Goal: Obtain resource: Download file/media

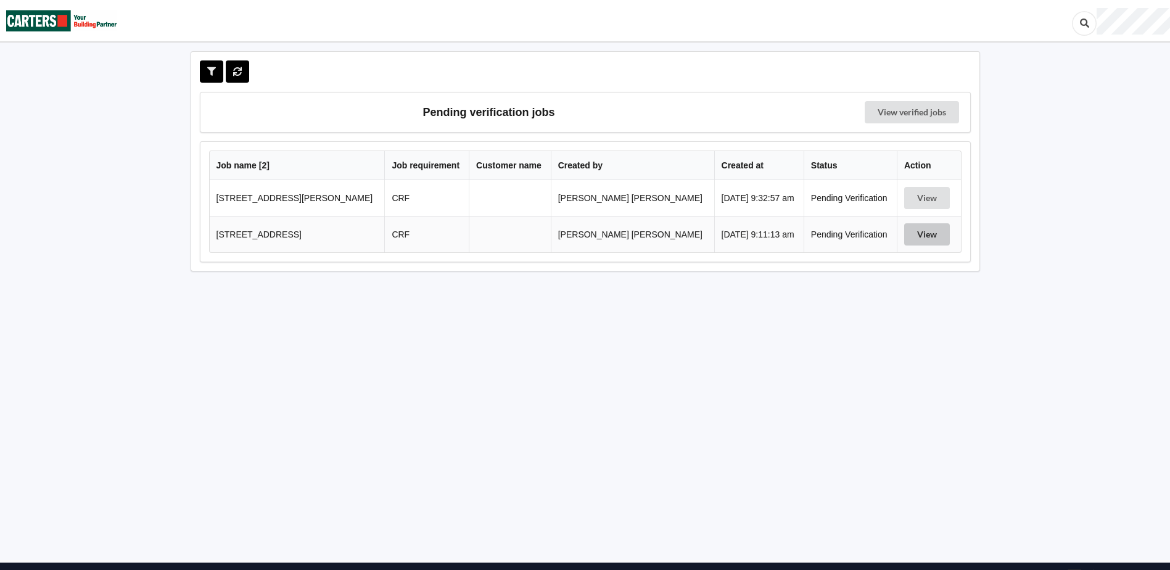
click at [917, 244] on button "View" at bounding box center [927, 234] width 46 height 22
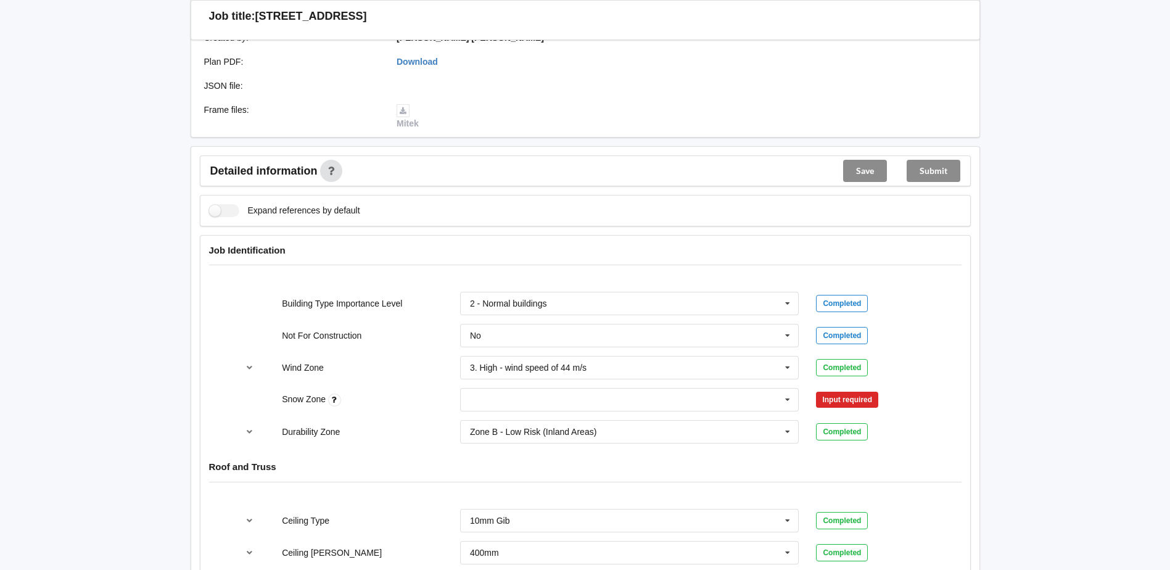
scroll to position [308, 0]
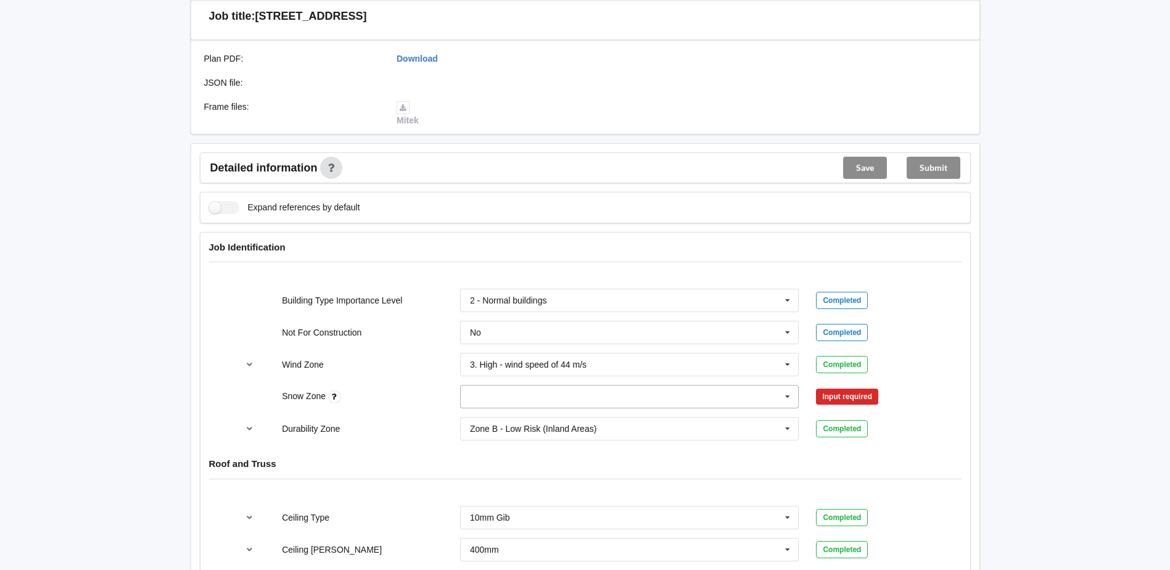
click at [690, 405] on input "text" at bounding box center [630, 397] width 338 height 22
drag, startPoint x: 574, startPoint y: 421, endPoint x: 743, endPoint y: 397, distance: 170.7
click at [574, 421] on div "N0" at bounding box center [630, 419] width 338 height 23
click at [858, 398] on button "Confirm input" at bounding box center [852, 397] width 73 height 20
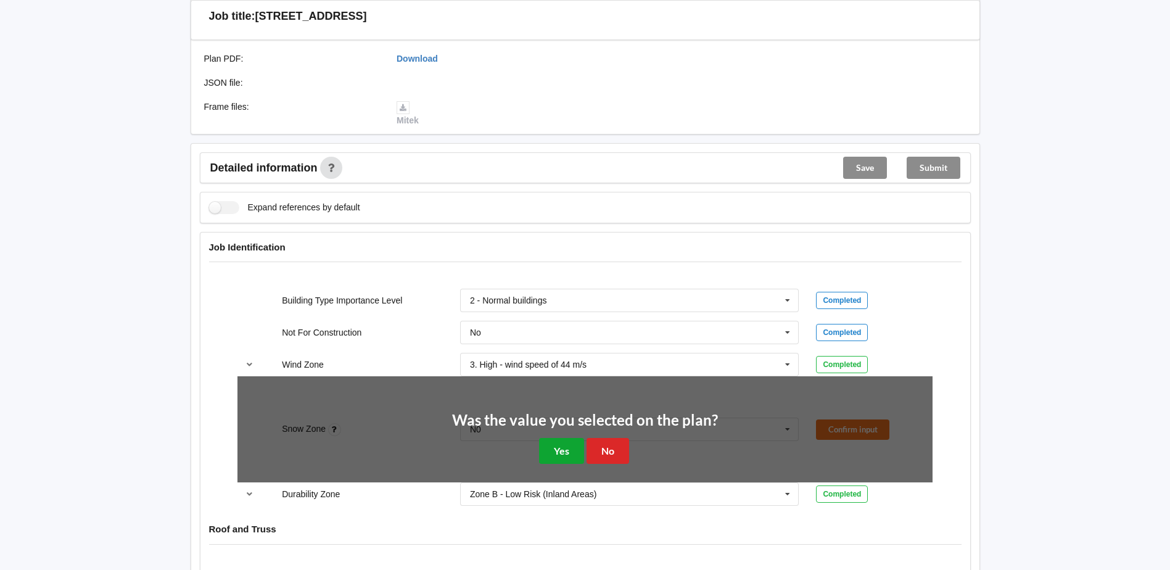
drag, startPoint x: 569, startPoint y: 446, endPoint x: 549, endPoint y: 446, distance: 19.7
click at [568, 446] on button "Yes" at bounding box center [561, 450] width 45 height 25
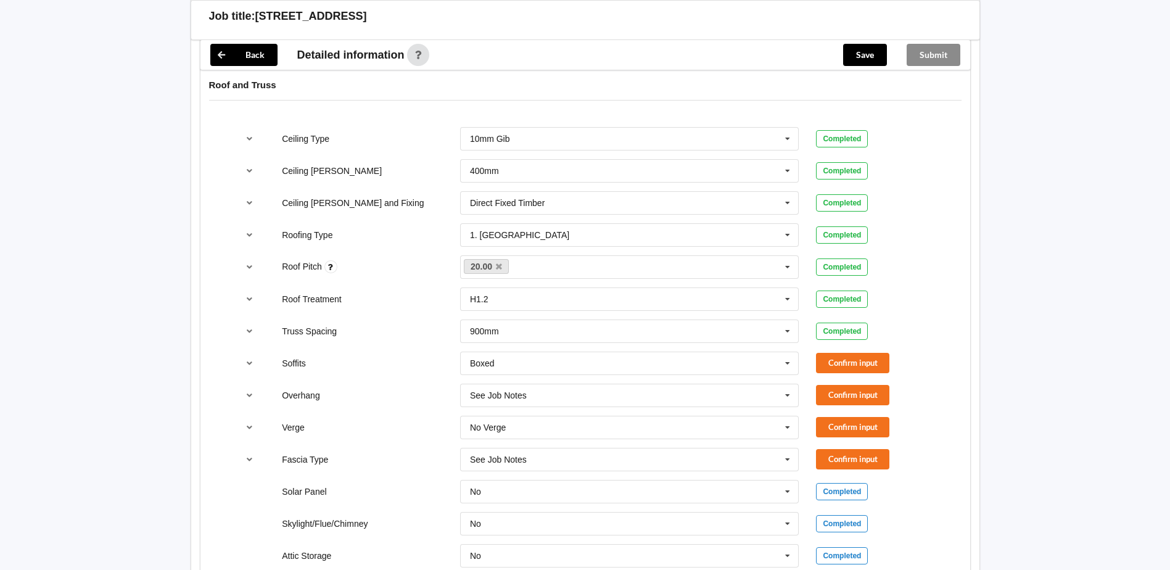
scroll to position [740, 0]
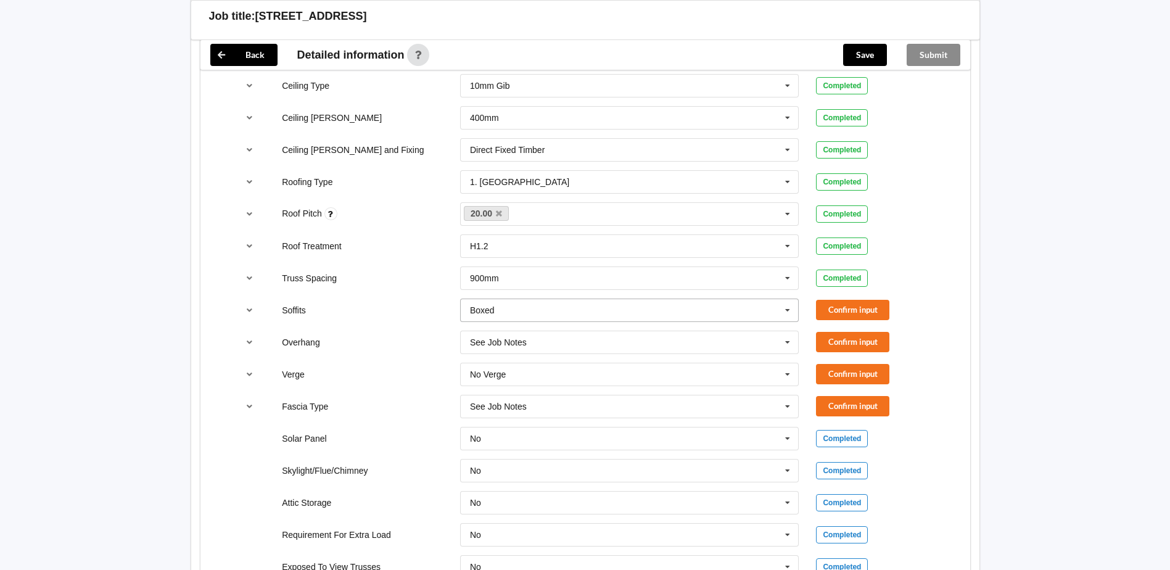
click at [796, 310] on icon at bounding box center [787, 310] width 19 height 23
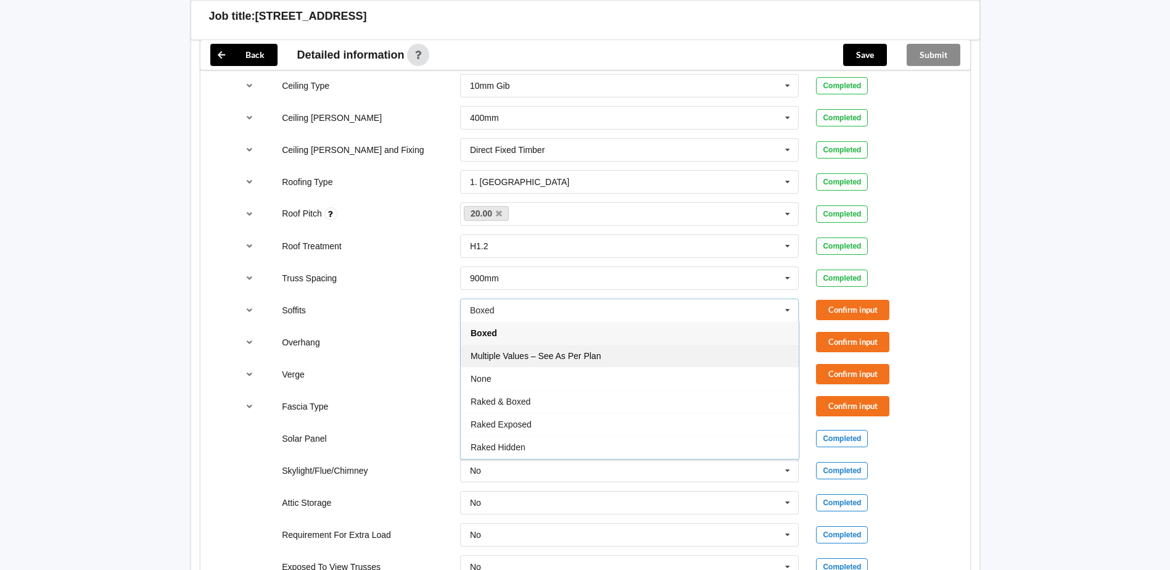
click at [664, 355] on div "Multiple Values – See As Per Plan" at bounding box center [630, 355] width 338 height 23
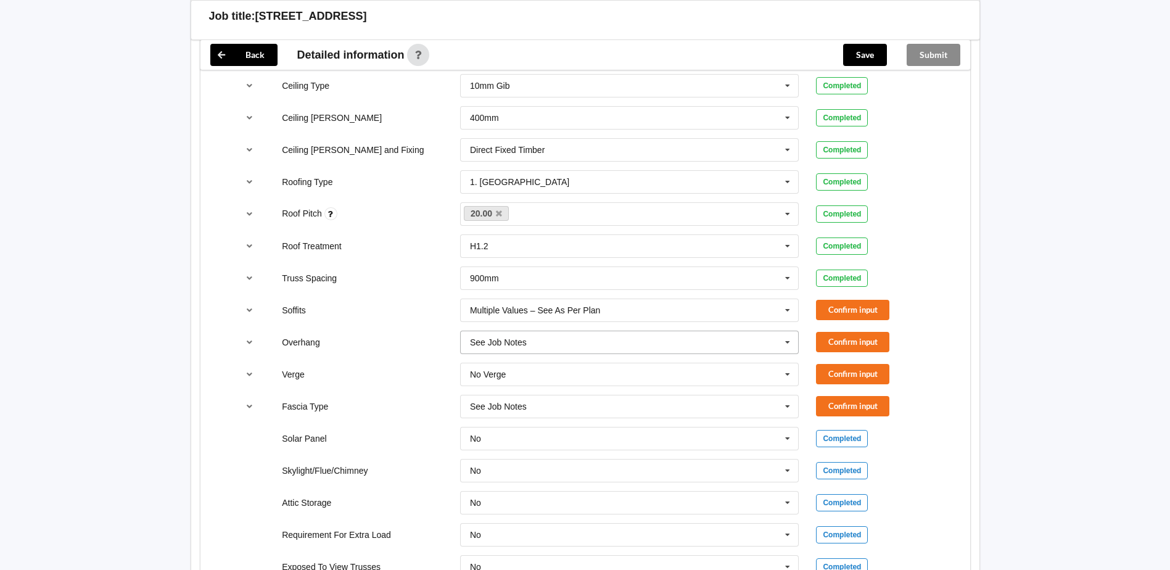
click at [707, 338] on input "text" at bounding box center [630, 342] width 338 height 22
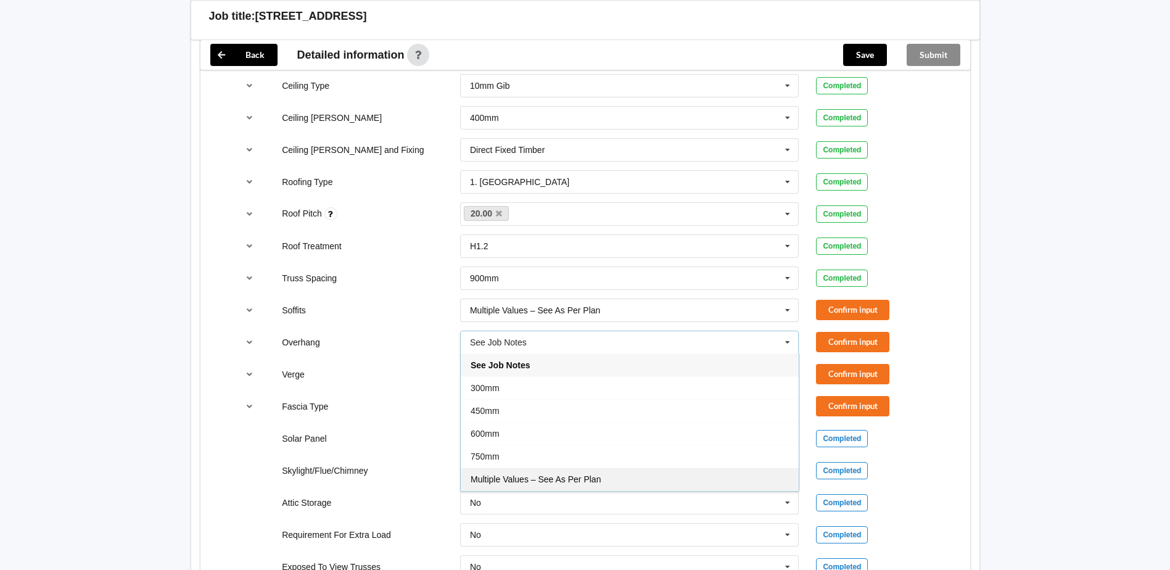
click at [600, 484] on div "Multiple Values – See As Per Plan" at bounding box center [630, 479] width 338 height 23
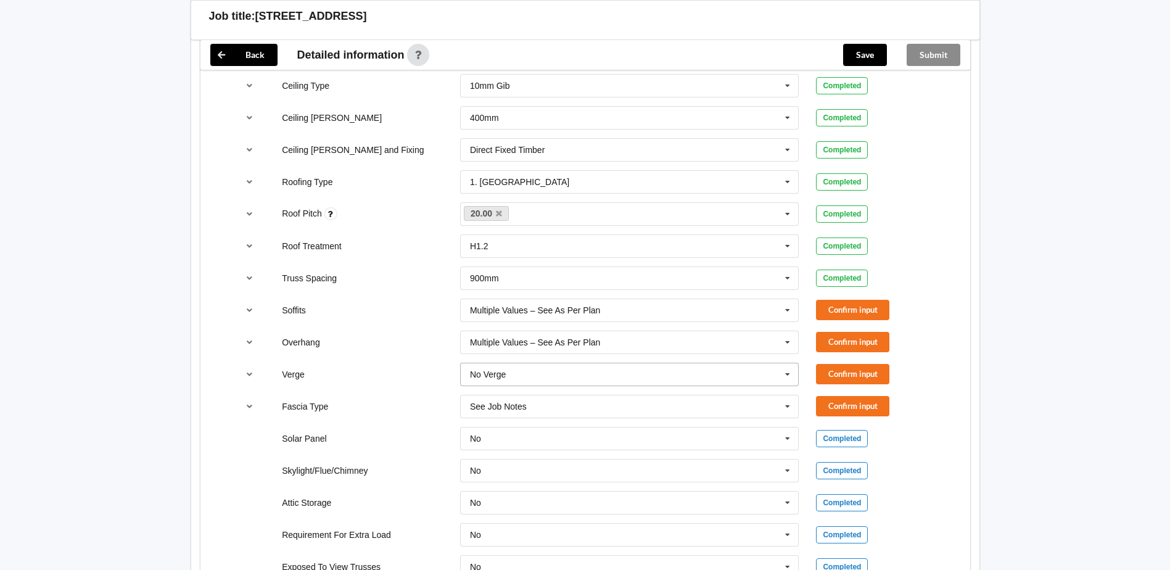
click at [632, 372] on input "text" at bounding box center [630, 374] width 338 height 22
click at [542, 513] on span "Multiple Values – See As Per Plan" at bounding box center [536, 511] width 130 height 10
click at [557, 407] on input "text" at bounding box center [630, 406] width 338 height 22
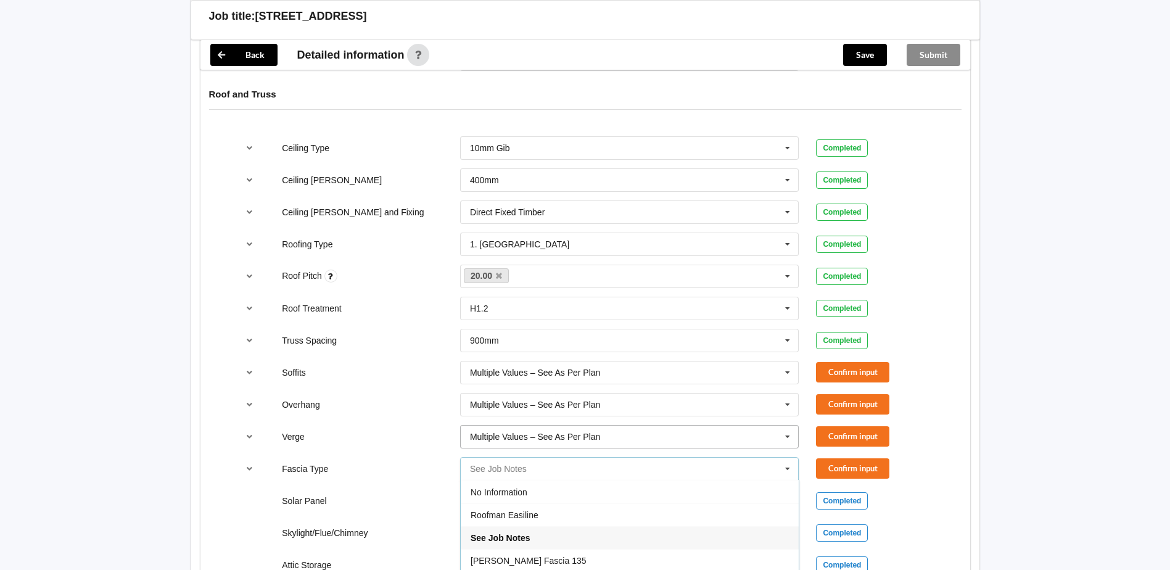
scroll to position [679, 0]
click at [400, 434] on div "Verge" at bounding box center [362, 436] width 178 height 12
click at [829, 373] on button "Confirm input" at bounding box center [852, 371] width 73 height 20
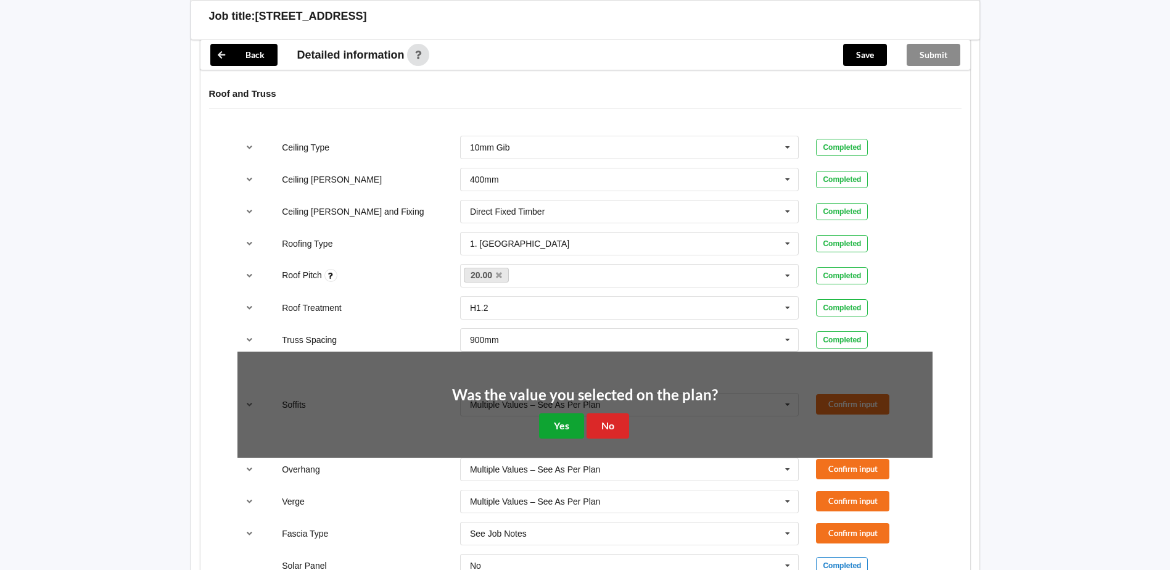
drag, startPoint x: 575, startPoint y: 425, endPoint x: 590, endPoint y: 425, distance: 14.8
click at [576, 425] on button "Yes" at bounding box center [561, 425] width 45 height 25
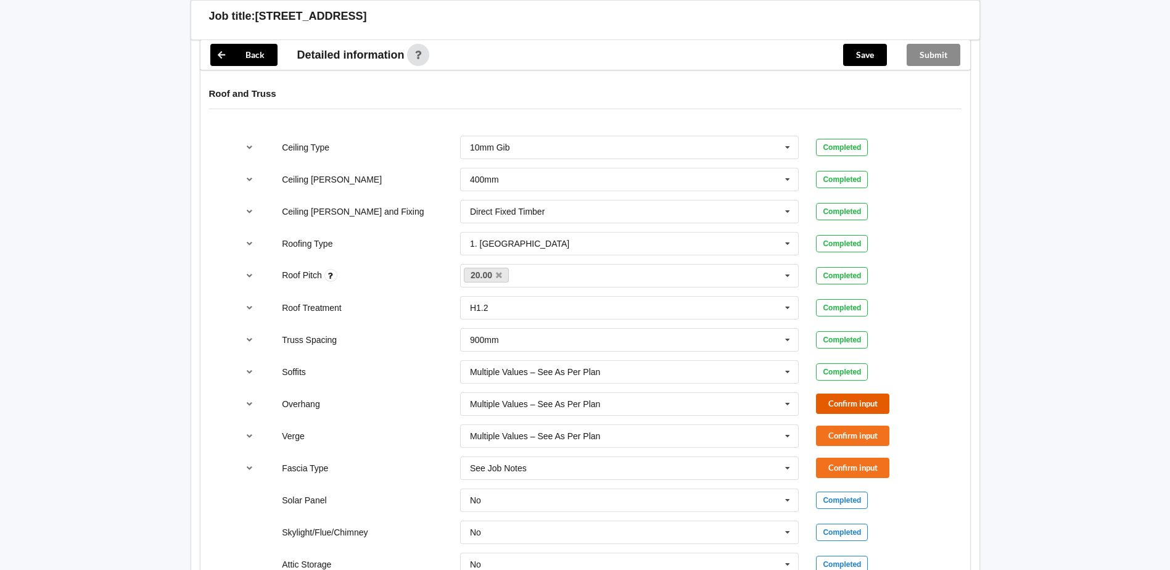
click at [875, 404] on button "Confirm input" at bounding box center [852, 404] width 73 height 20
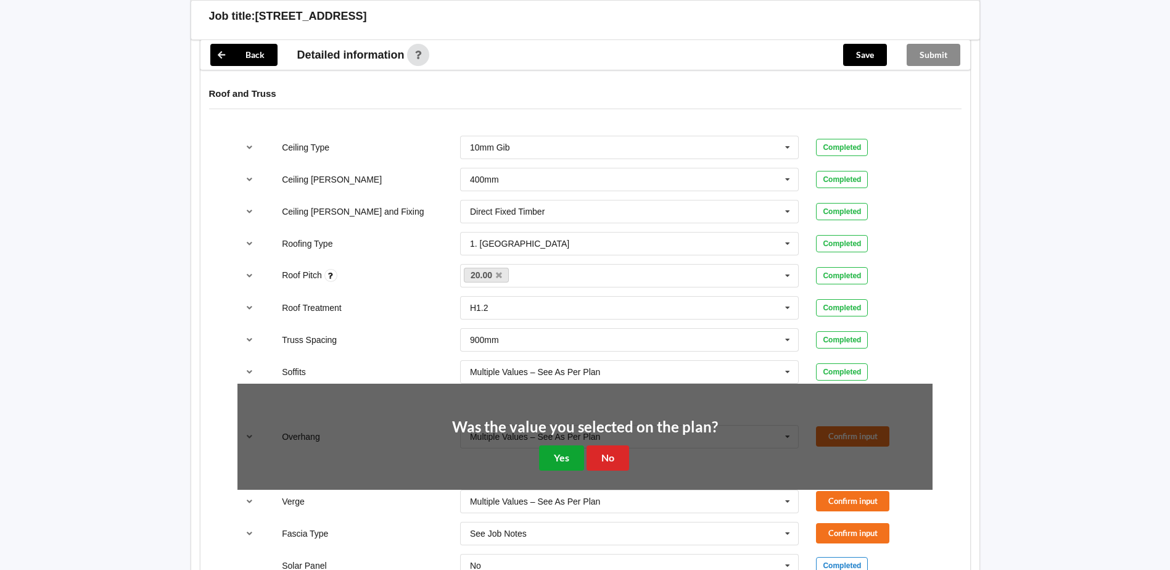
click at [574, 459] on button "Yes" at bounding box center [561, 457] width 45 height 25
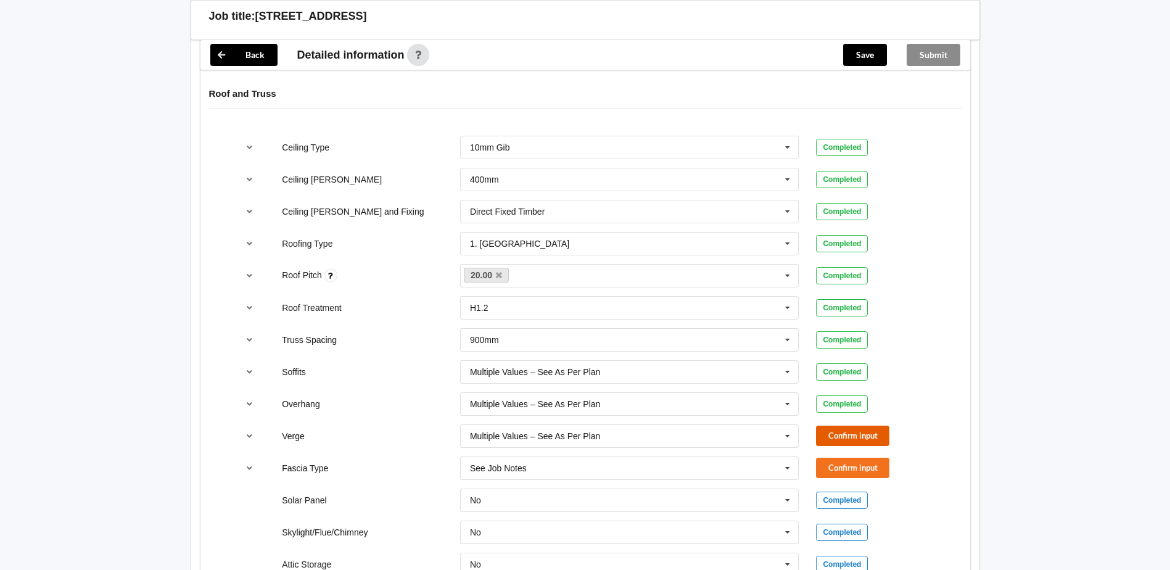
click at [827, 428] on button "Confirm input" at bounding box center [852, 436] width 73 height 20
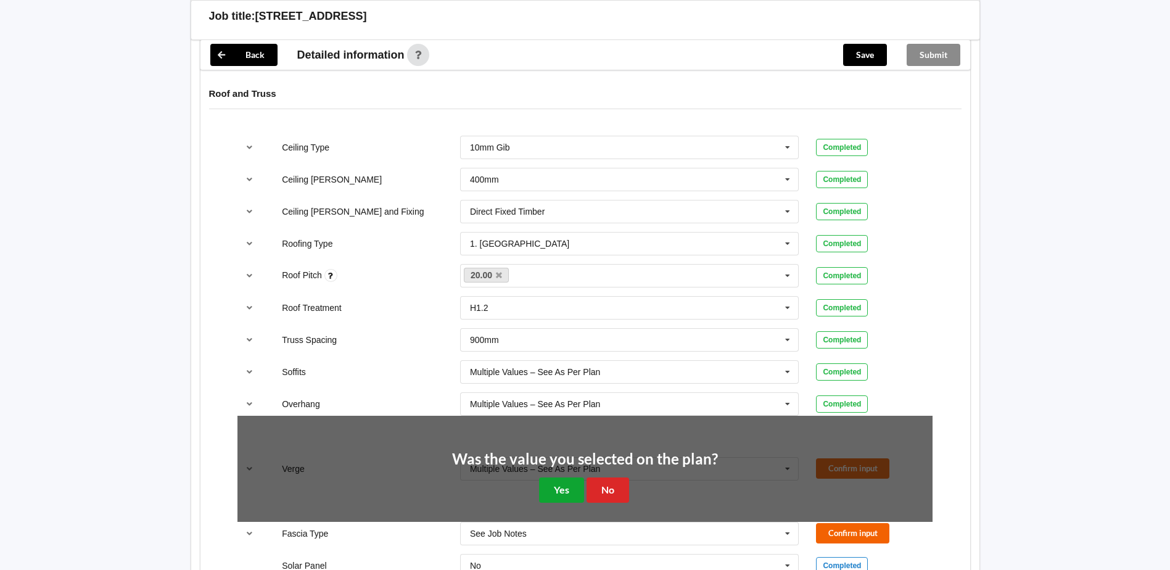
drag, startPoint x: 564, startPoint y: 491, endPoint x: 827, endPoint y: 475, distance: 263.3
click at [568, 491] on button "Yes" at bounding box center [561, 489] width 45 height 25
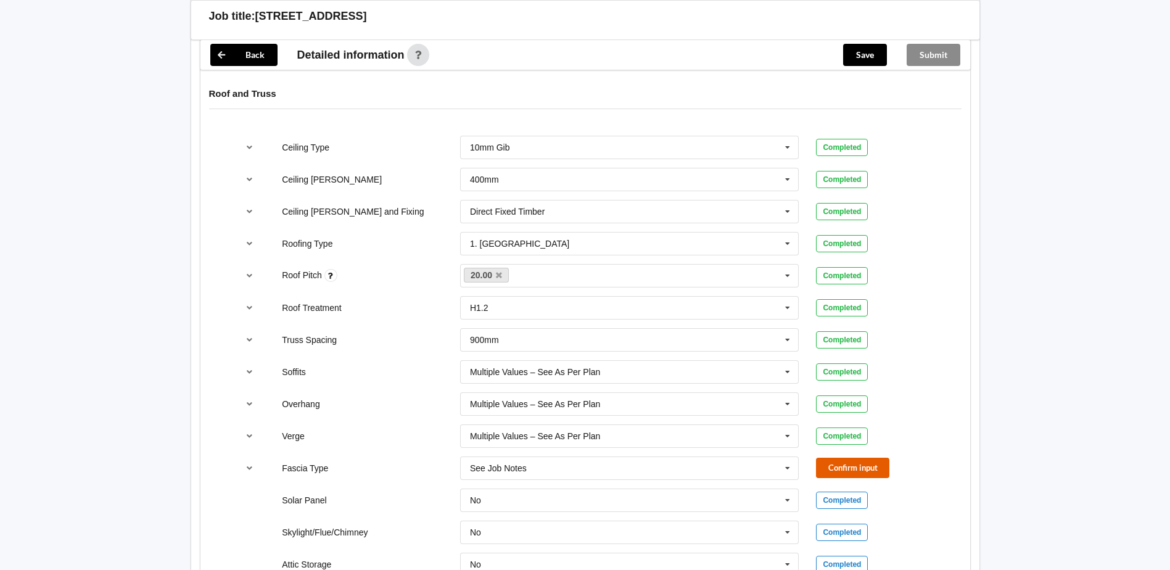
click at [871, 463] on button "Confirm input" at bounding box center [852, 468] width 73 height 20
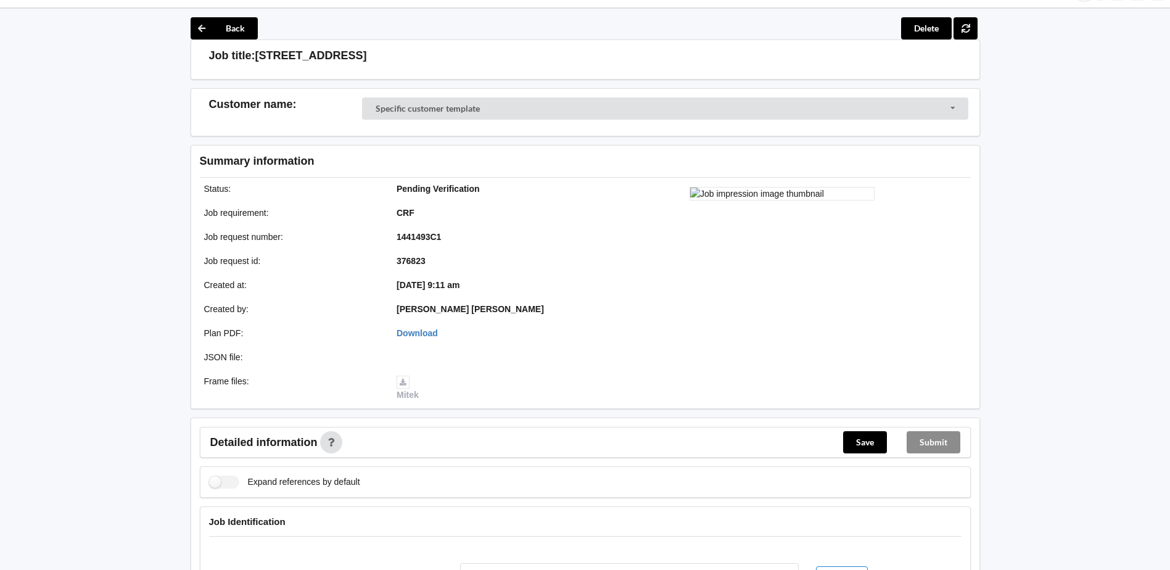
scroll to position [0, 0]
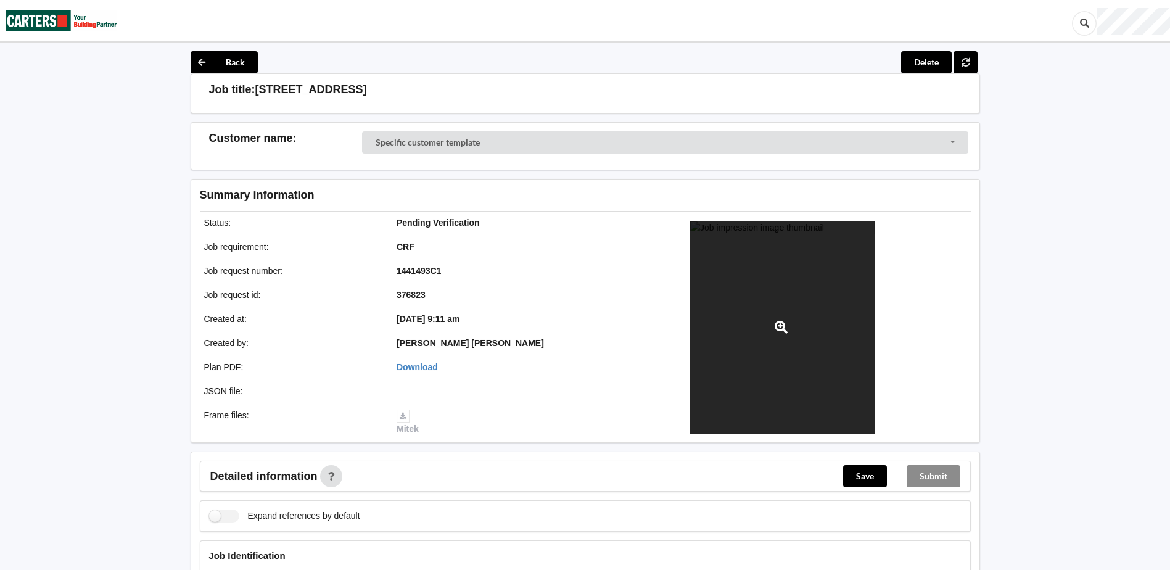
click at [815, 302] on div at bounding box center [782, 327] width 185 height 213
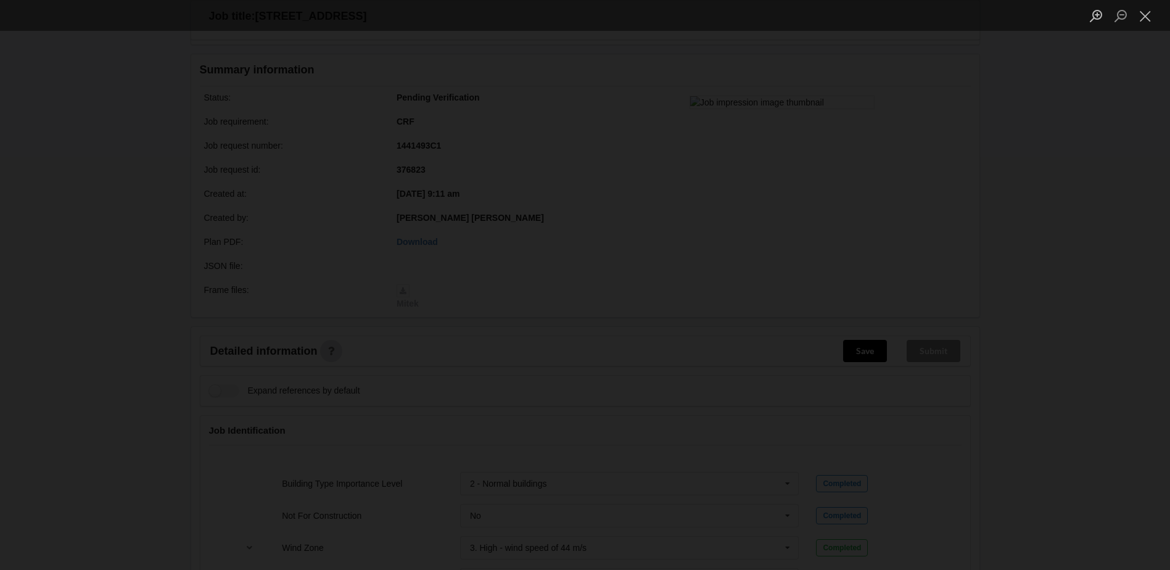
scroll to position [308, 0]
click at [1147, 10] on button "Close lightbox" at bounding box center [1145, 16] width 25 height 22
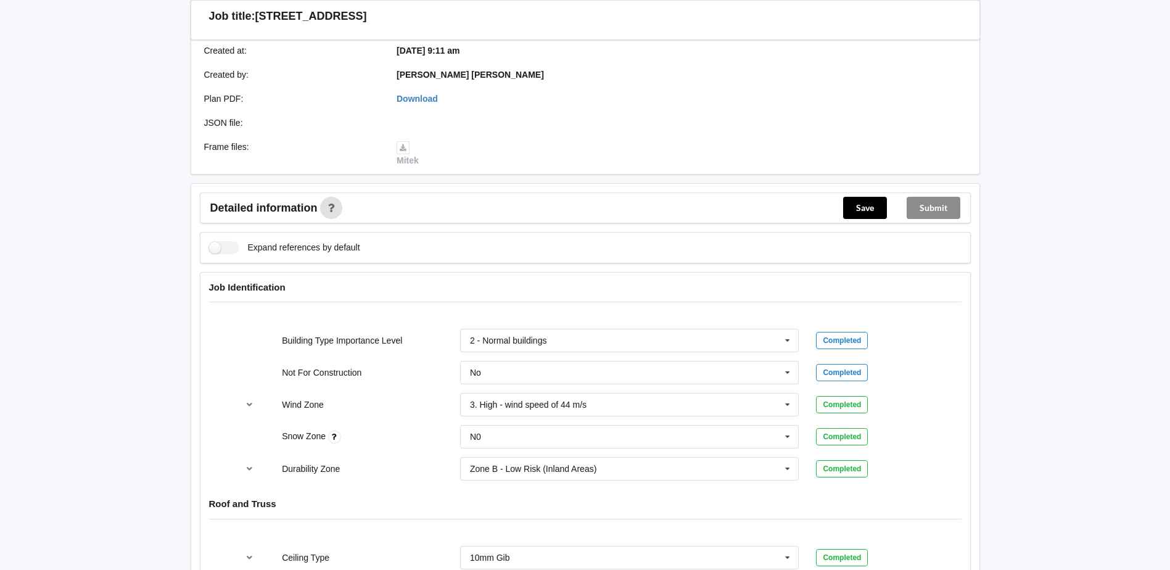
scroll to position [247, 0]
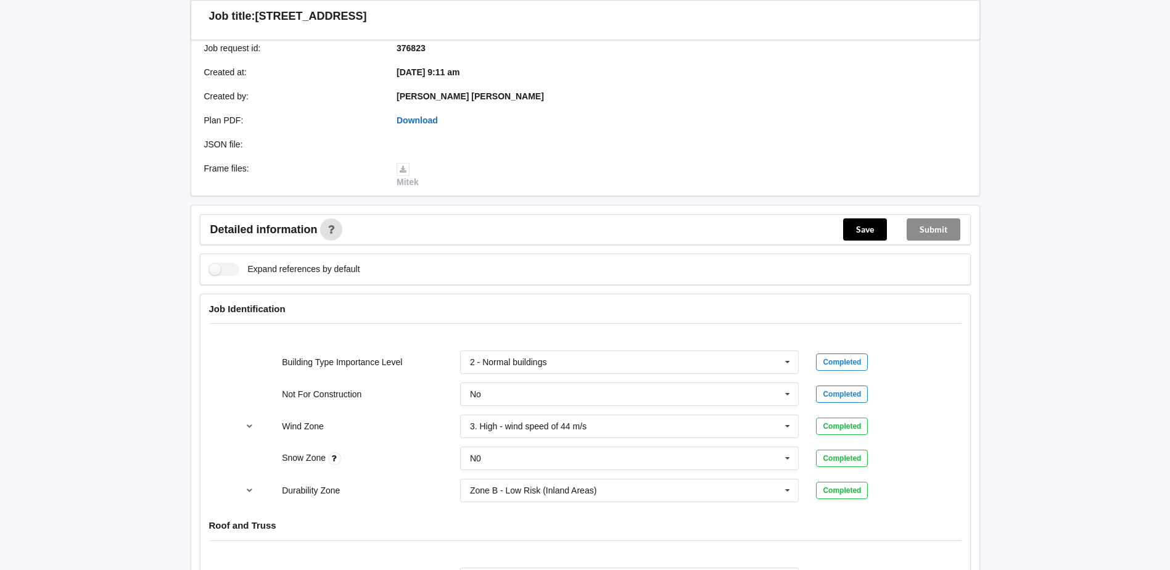
click at [423, 125] on link "Download" at bounding box center [417, 120] width 41 height 10
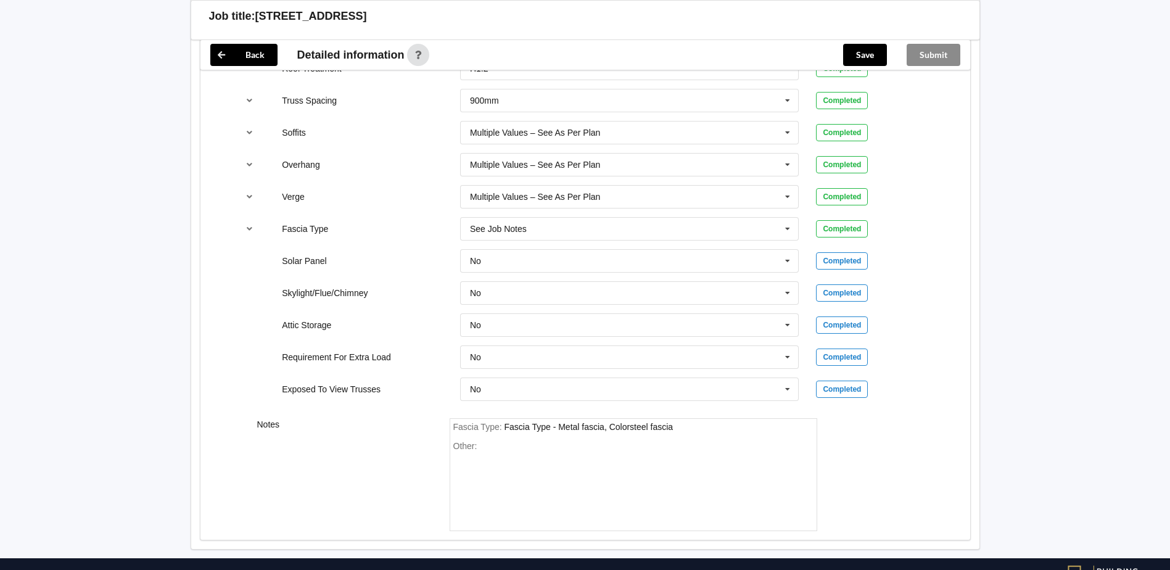
scroll to position [968, 0]
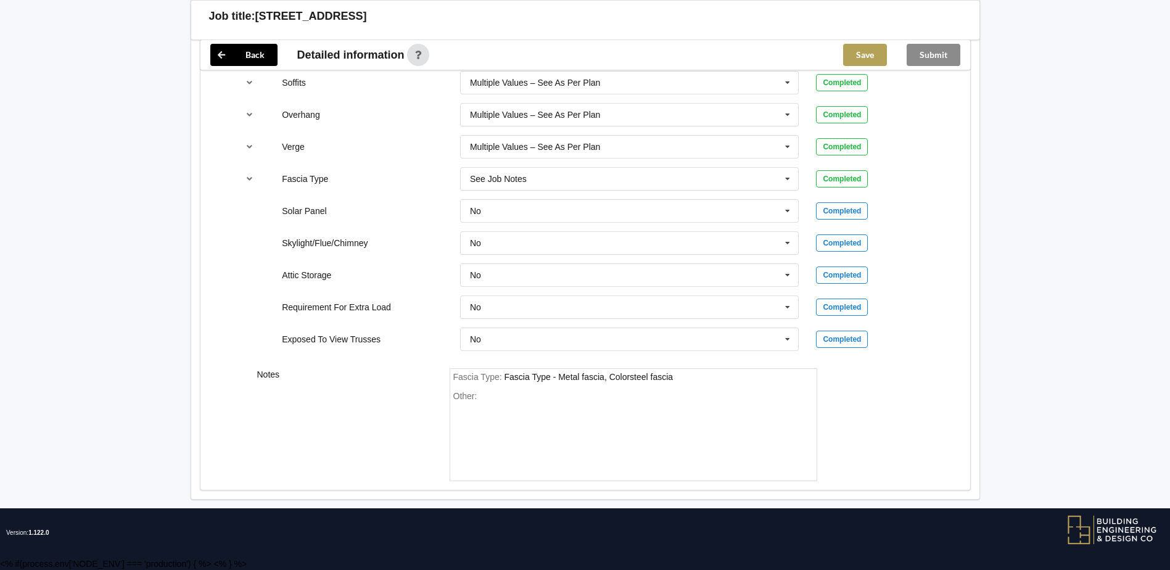
click at [865, 59] on button "Save" at bounding box center [865, 55] width 44 height 22
click at [929, 56] on button "Submit" at bounding box center [934, 55] width 54 height 22
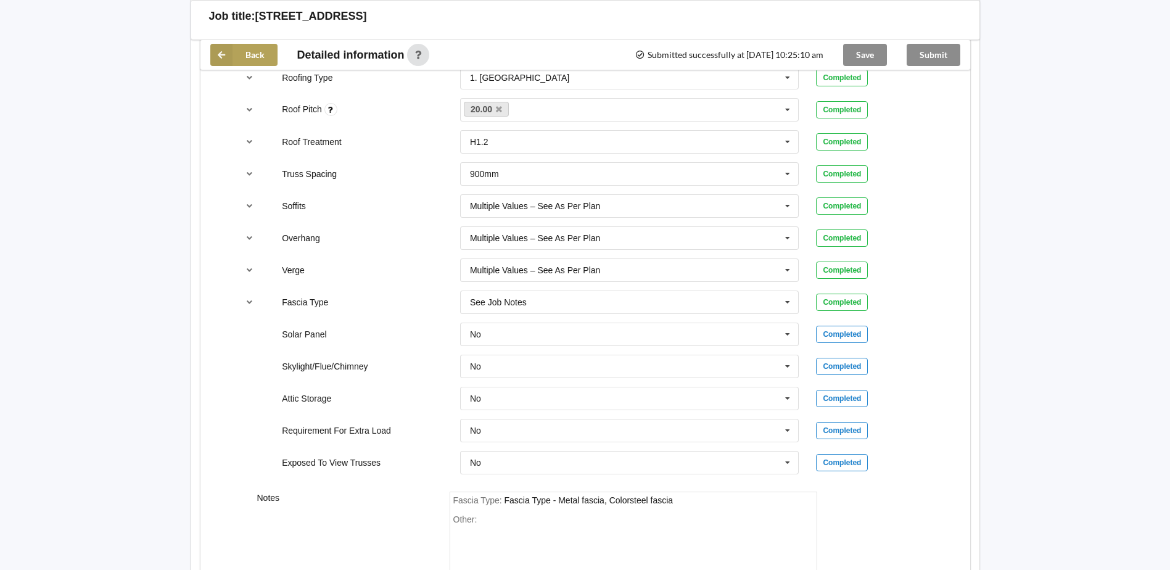
click at [228, 49] on icon at bounding box center [221, 55] width 22 height 22
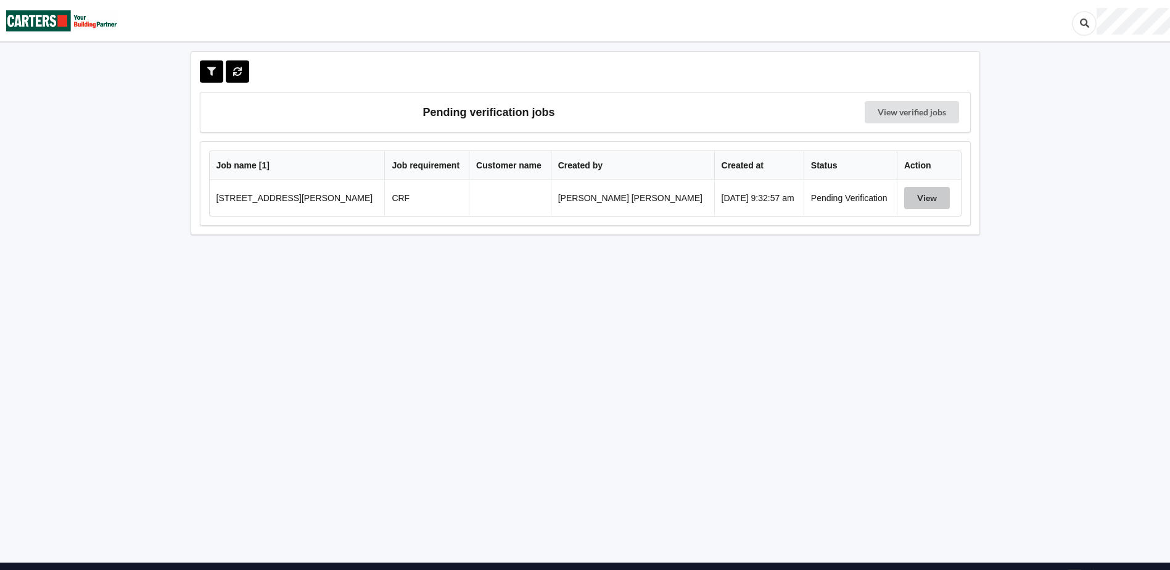
click at [909, 198] on button "View" at bounding box center [927, 198] width 46 height 22
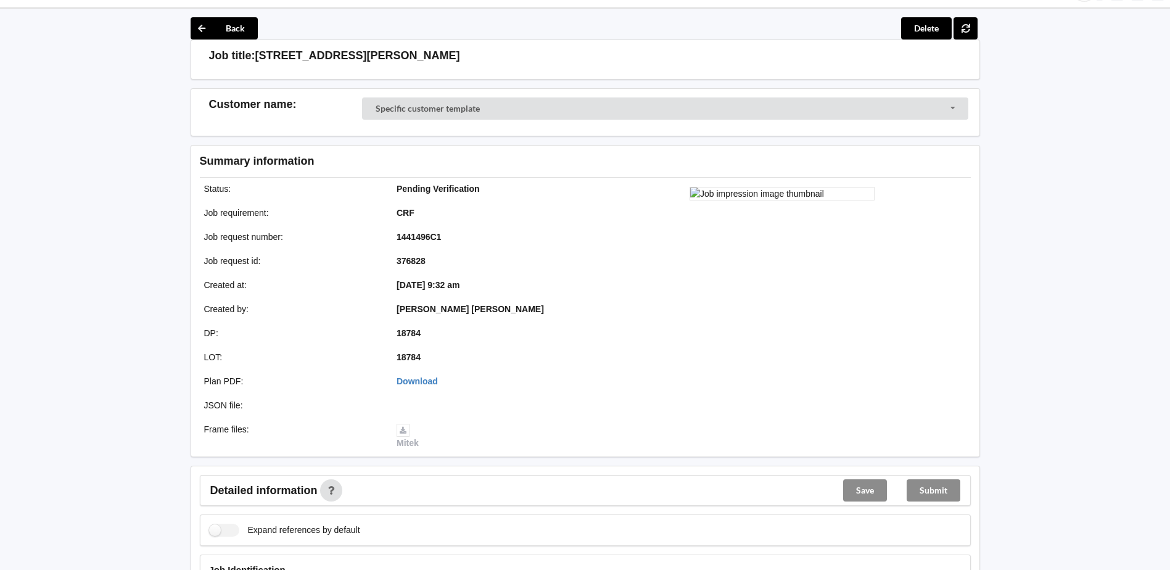
scroll to position [62, 0]
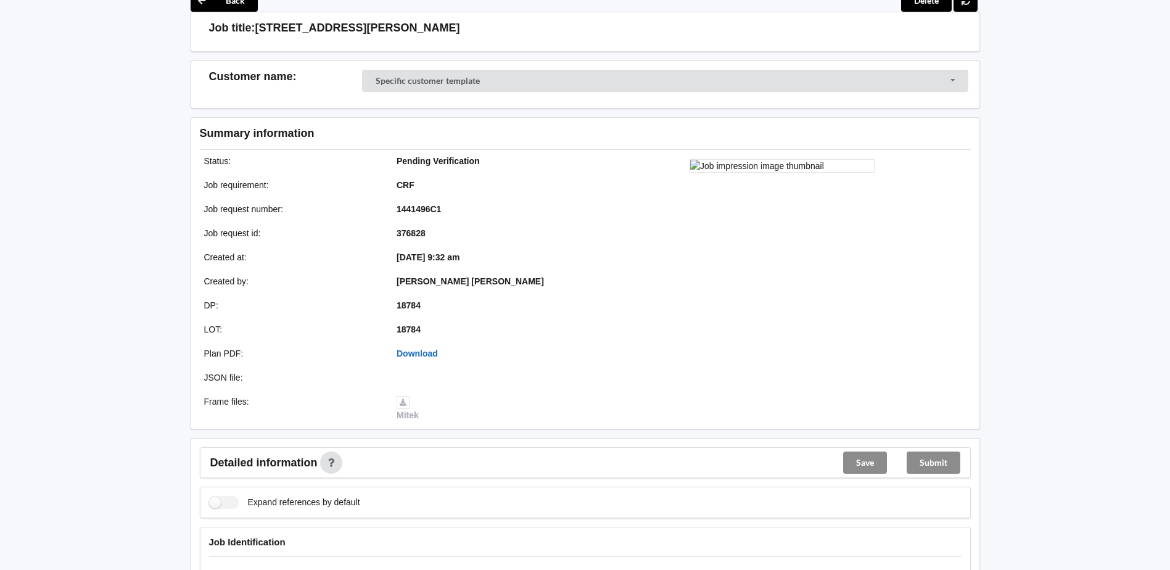
click at [408, 351] on link "Download" at bounding box center [417, 354] width 41 height 10
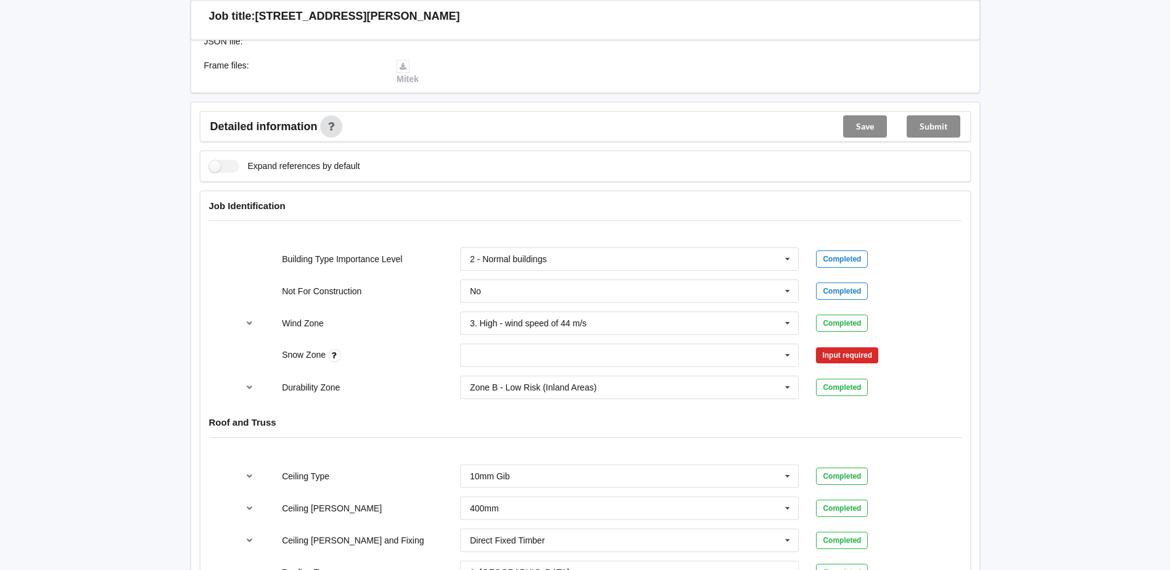
scroll to position [555, 0]
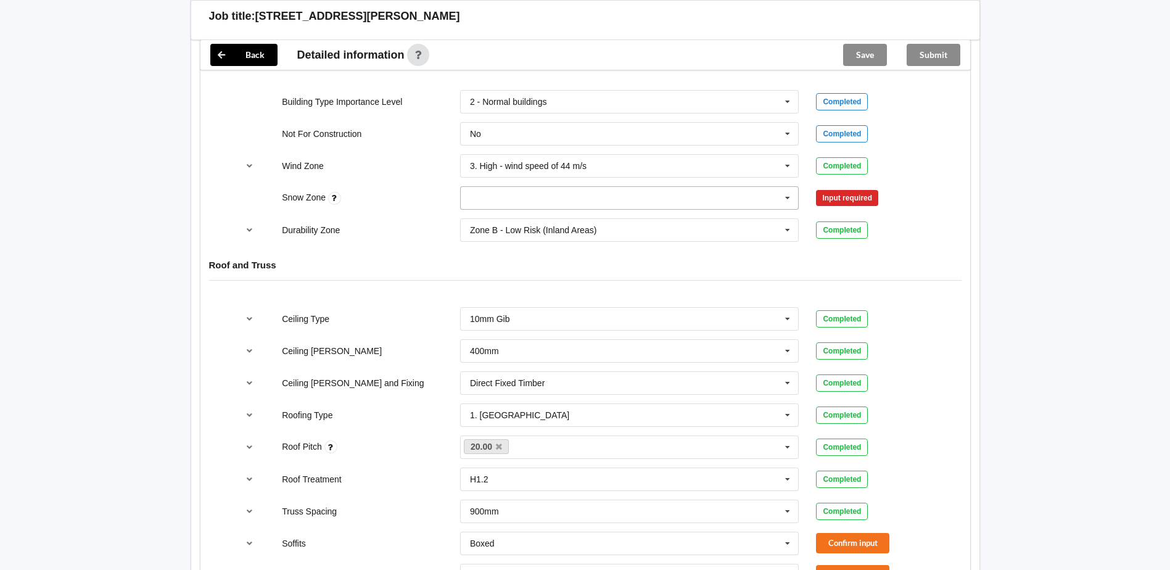
click at [698, 190] on input "text" at bounding box center [630, 198] width 338 height 22
click at [511, 220] on div "N0" at bounding box center [630, 220] width 338 height 23
click at [832, 196] on button "Confirm input" at bounding box center [852, 198] width 73 height 20
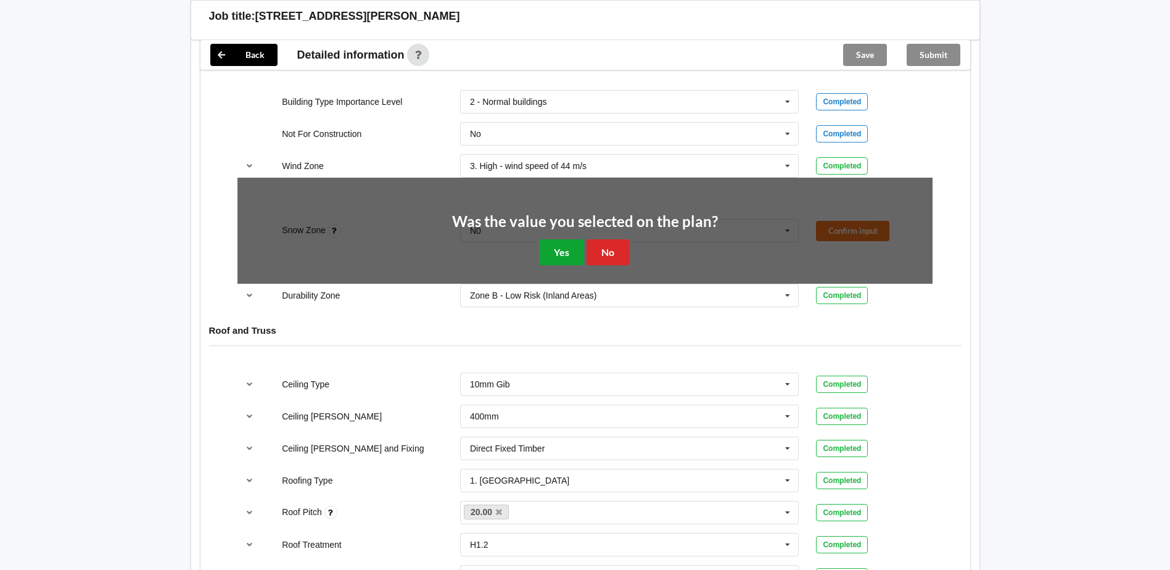
click at [558, 250] on button "Yes" at bounding box center [561, 251] width 45 height 25
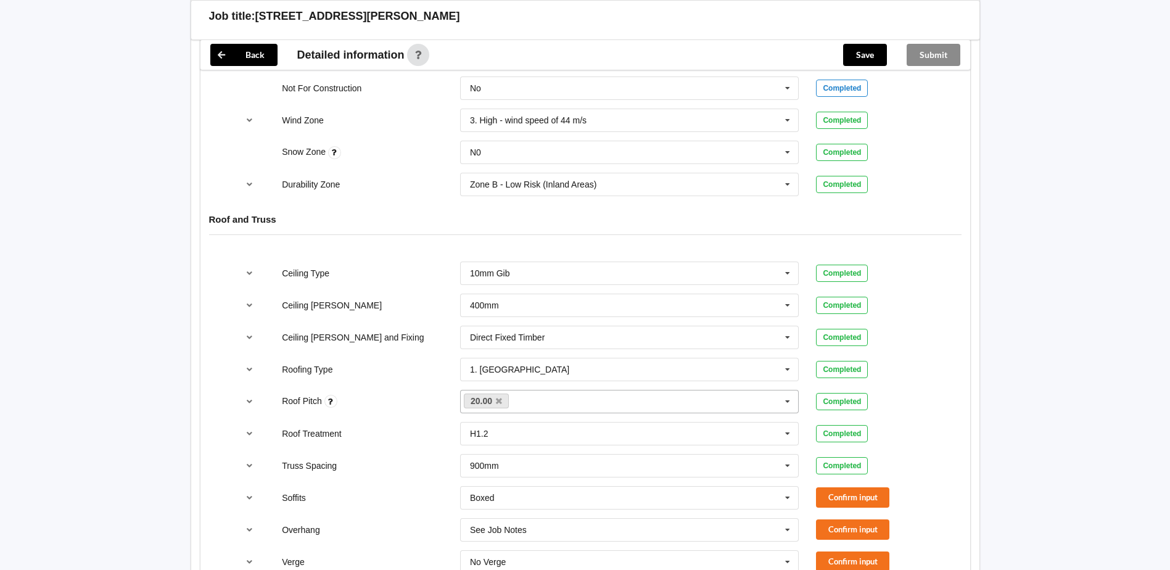
scroll to position [740, 0]
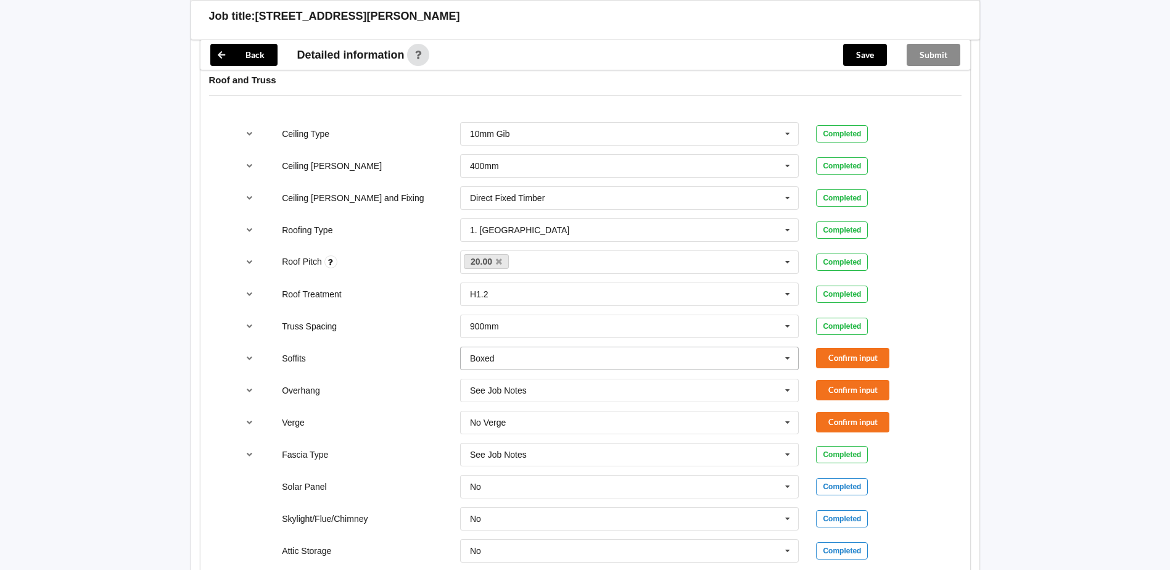
click at [686, 348] on input "text" at bounding box center [630, 358] width 338 height 22
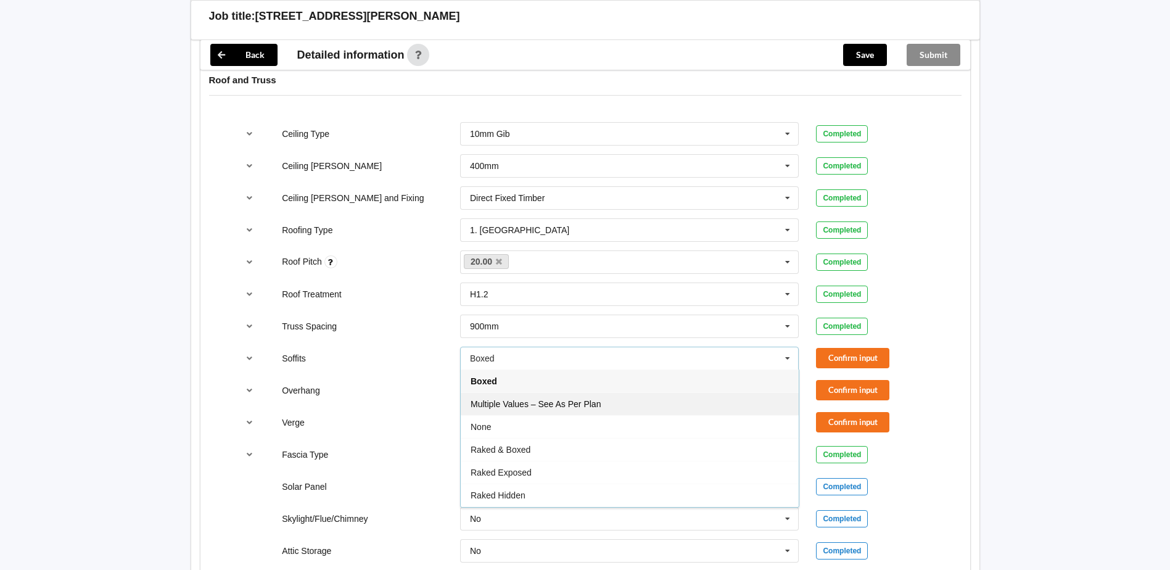
click at [555, 402] on span "Multiple Values – See As Per Plan" at bounding box center [536, 404] width 130 height 10
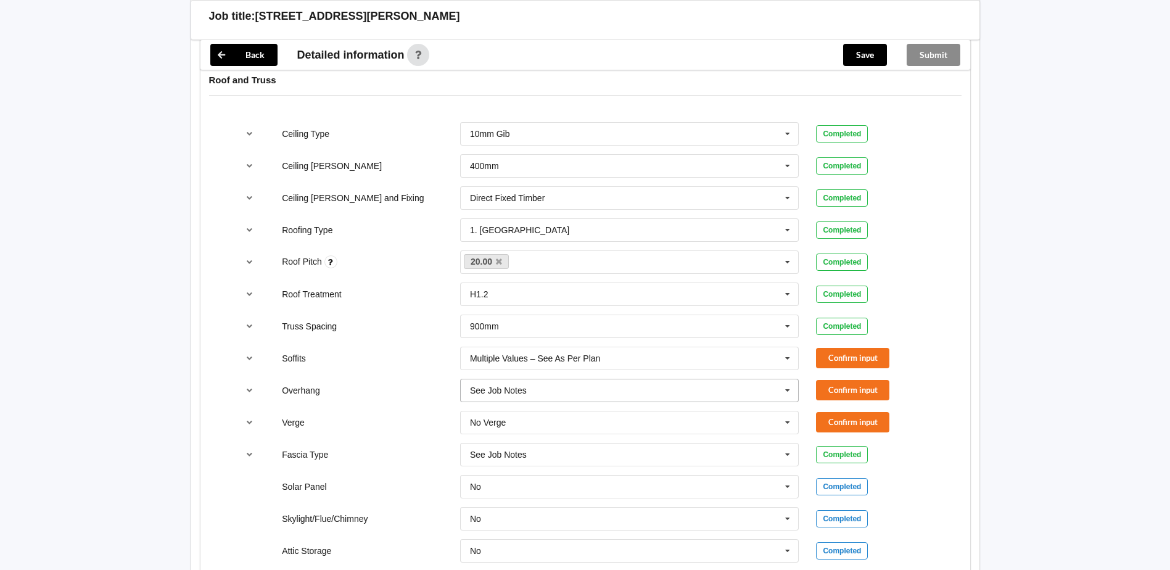
click at [593, 382] on input "text" at bounding box center [630, 390] width 338 height 22
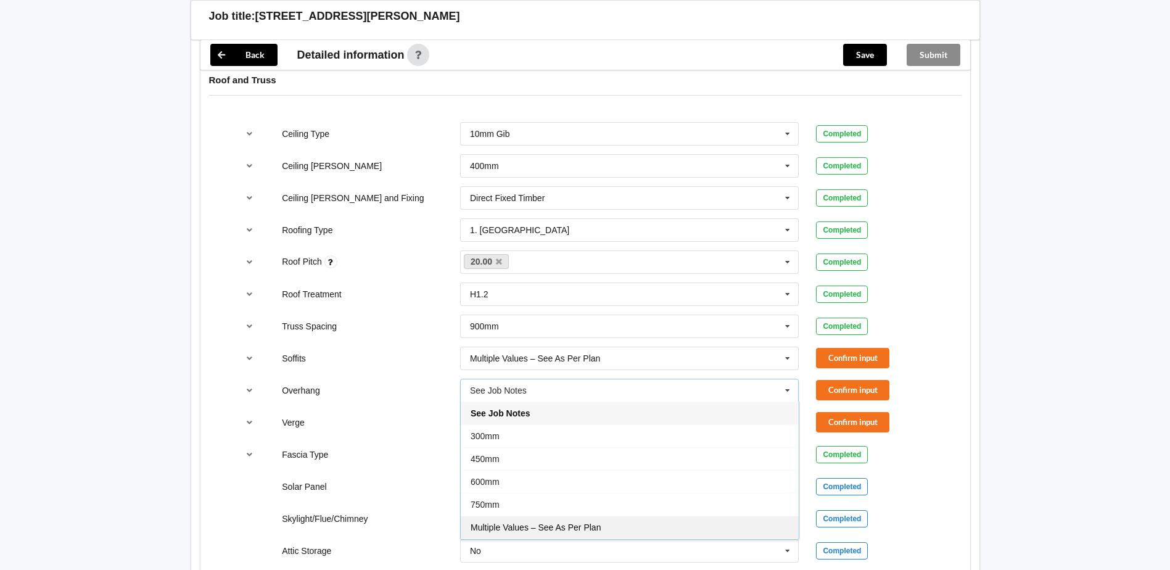
click at [549, 527] on span "Multiple Values – See As Per Plan" at bounding box center [536, 527] width 130 height 10
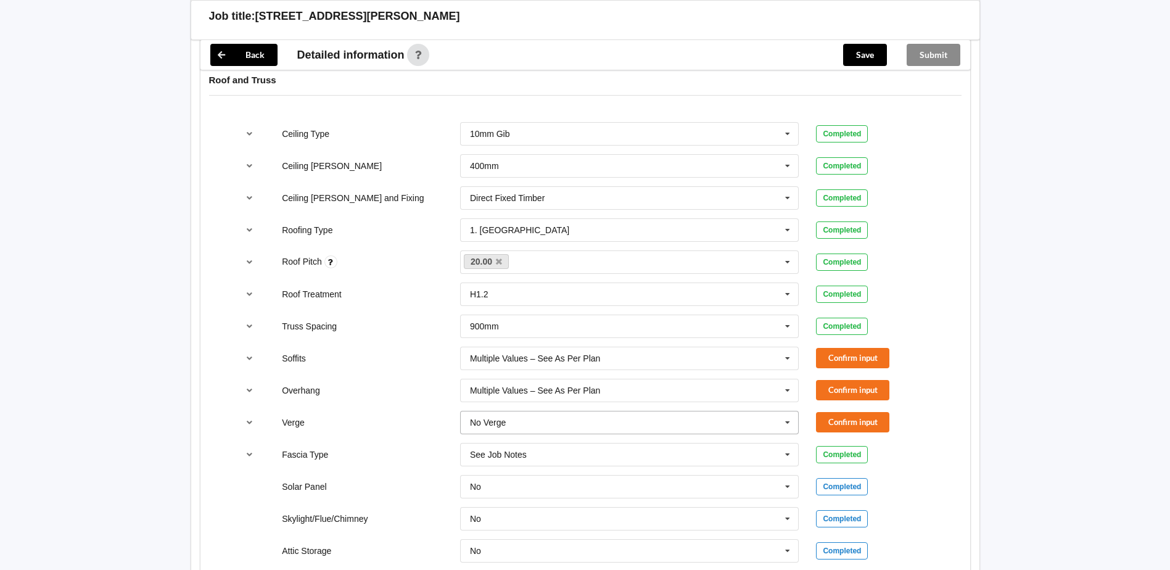
click at [598, 426] on input "text" at bounding box center [630, 422] width 338 height 22
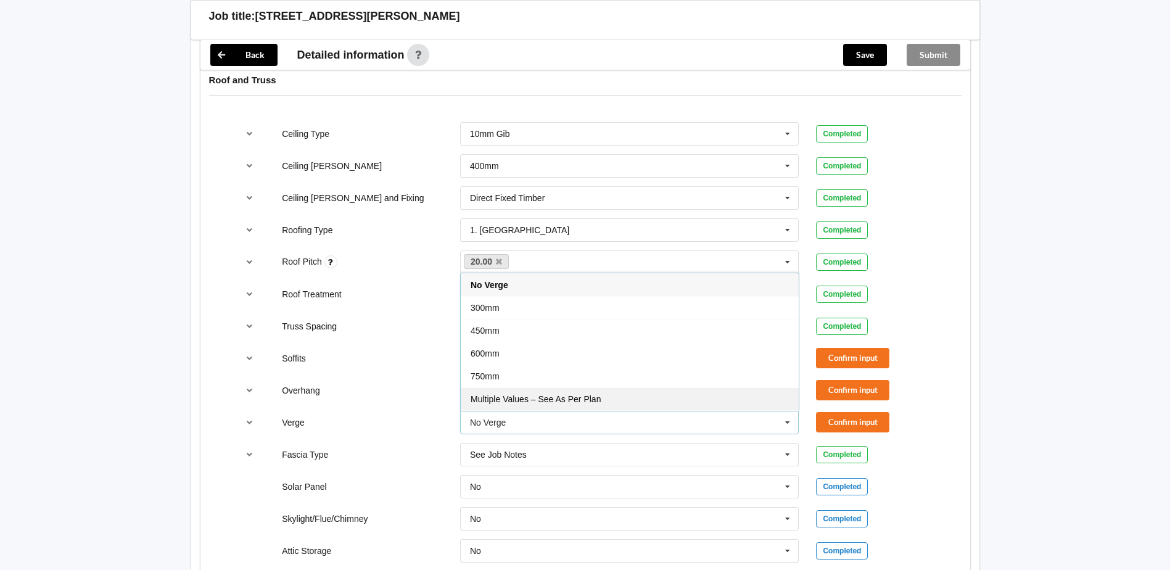
click at [571, 395] on span "Multiple Values – See As Per Plan" at bounding box center [536, 399] width 130 height 10
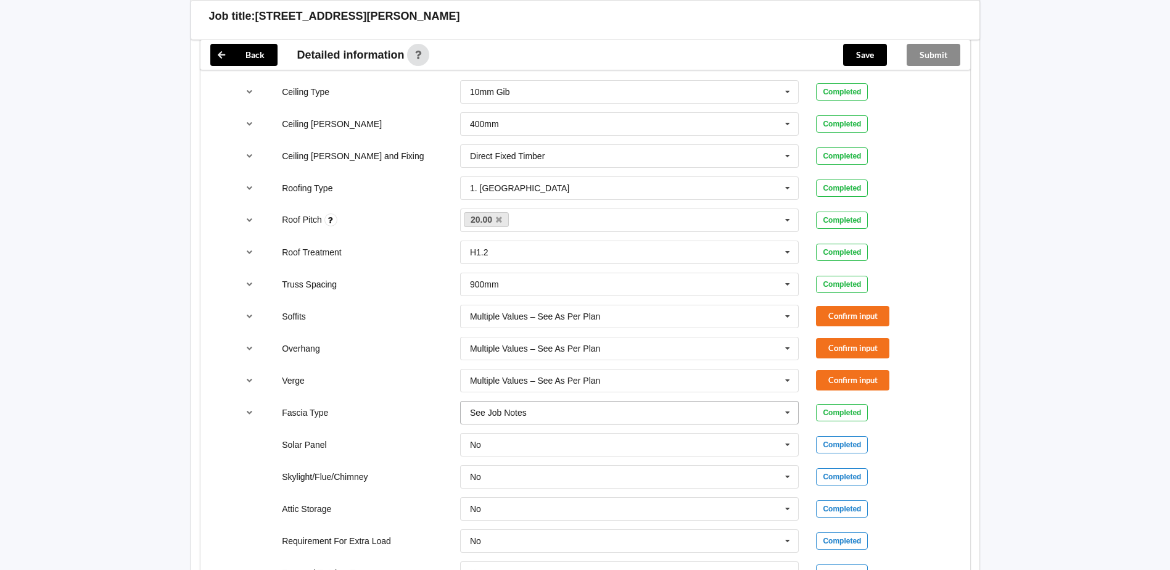
scroll to position [802, 0]
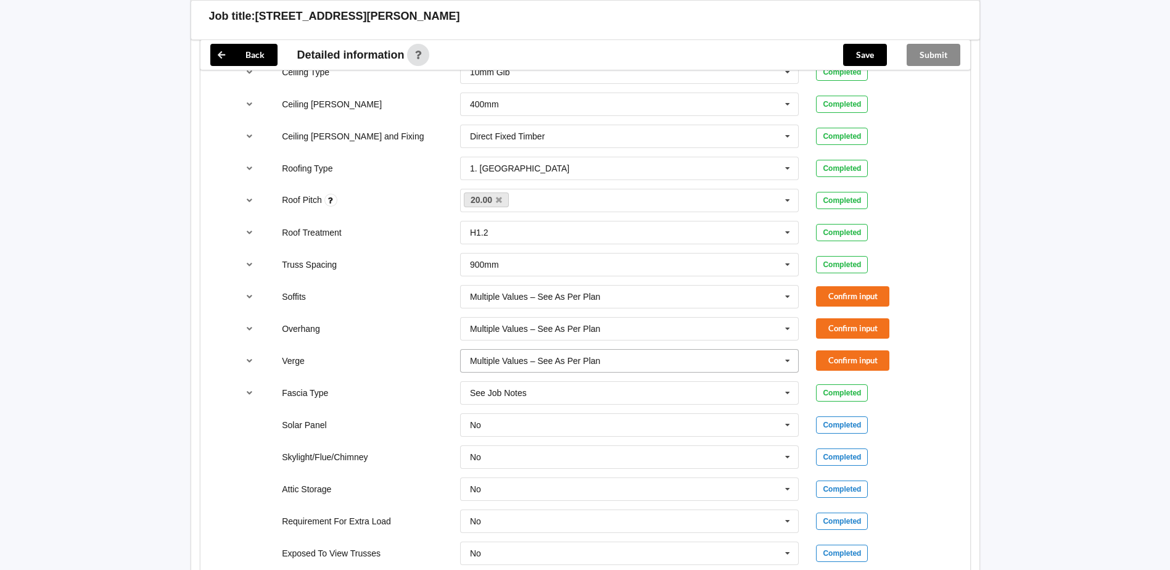
click at [785, 361] on icon at bounding box center [787, 361] width 19 height 23
click at [564, 386] on div "No Verge" at bounding box center [630, 383] width 338 height 23
click at [847, 359] on button "Confirm input" at bounding box center [852, 360] width 73 height 20
click at [862, 292] on button "Confirm input" at bounding box center [852, 296] width 73 height 20
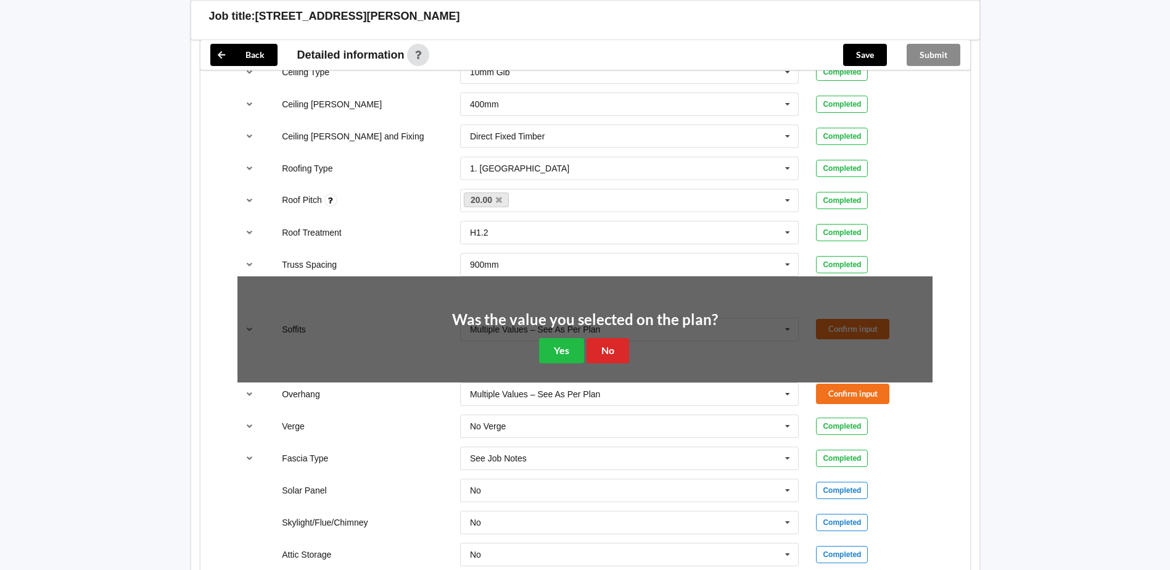
click at [551, 337] on div "Was the value you selected on the plan? Yes No" at bounding box center [585, 337] width 266 height 51
drag, startPoint x: 558, startPoint y: 353, endPoint x: 736, endPoint y: 328, distance: 179.4
click at [560, 353] on button "Yes" at bounding box center [561, 350] width 45 height 25
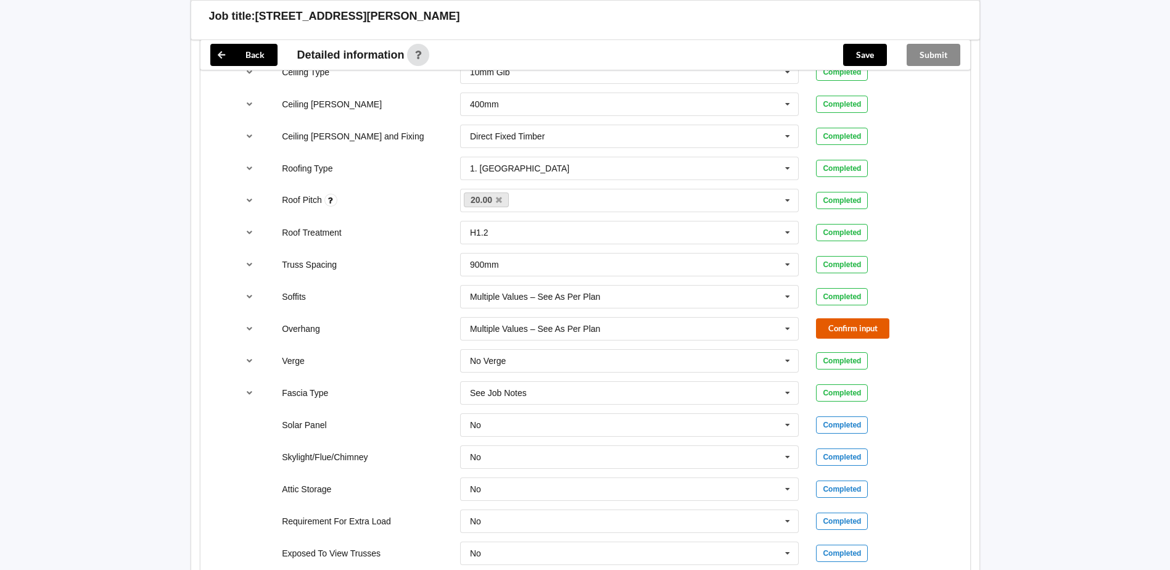
click at [861, 323] on button "Confirm input" at bounding box center [852, 328] width 73 height 20
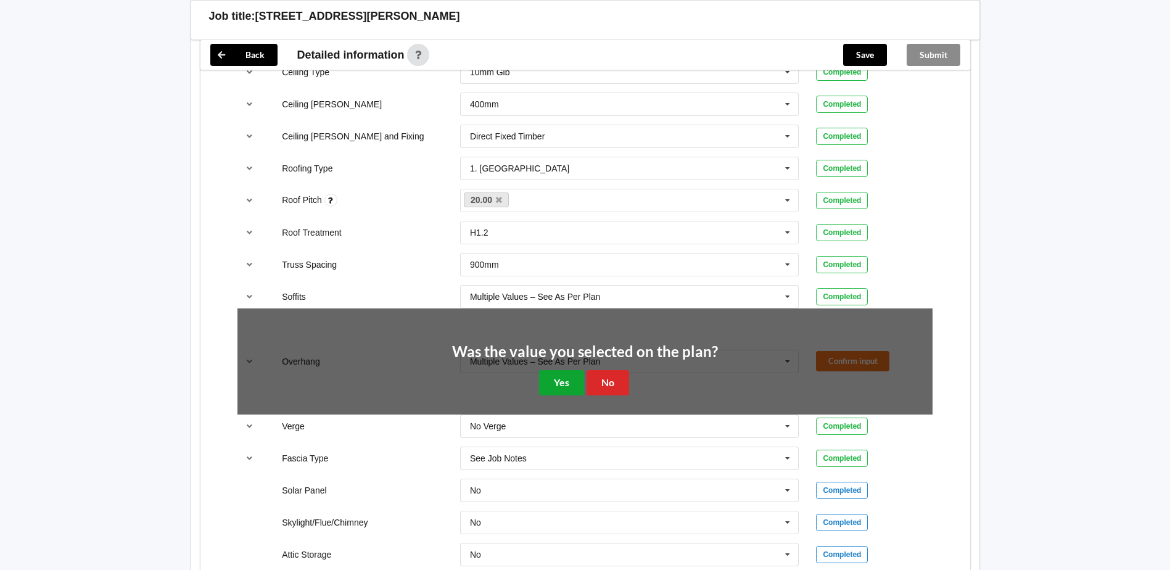
click at [566, 382] on button "Yes" at bounding box center [561, 382] width 45 height 25
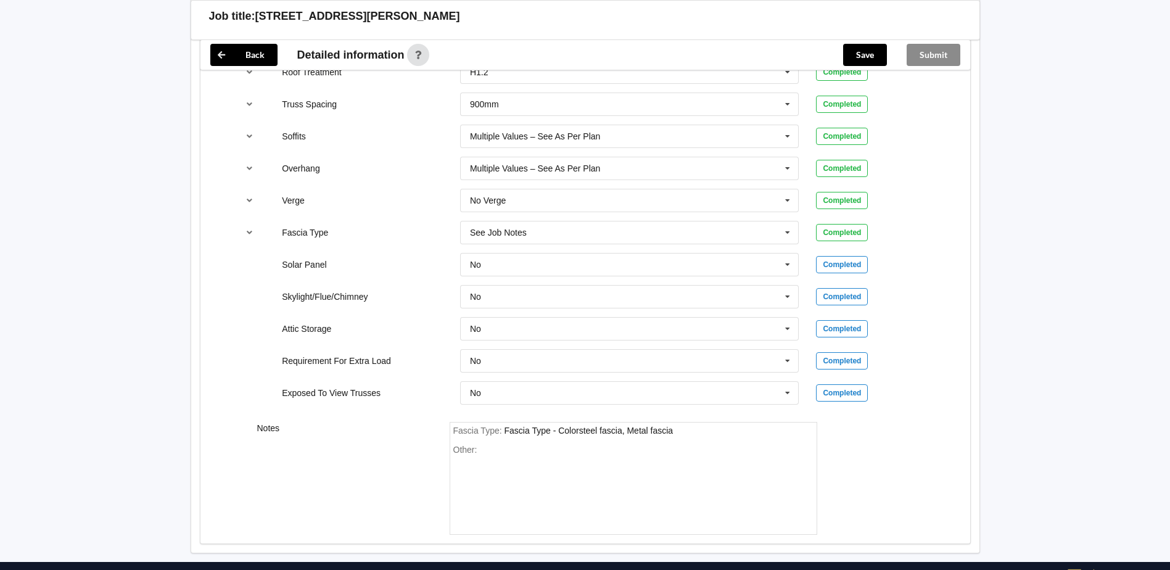
scroll to position [1016, 0]
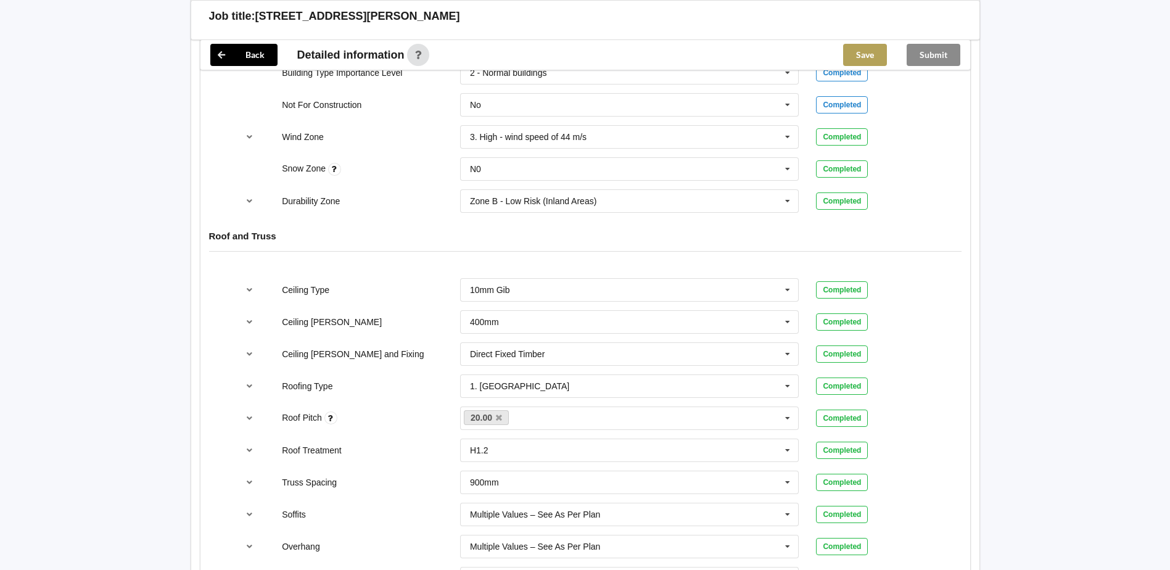
click at [859, 46] on button "Save" at bounding box center [865, 55] width 44 height 22
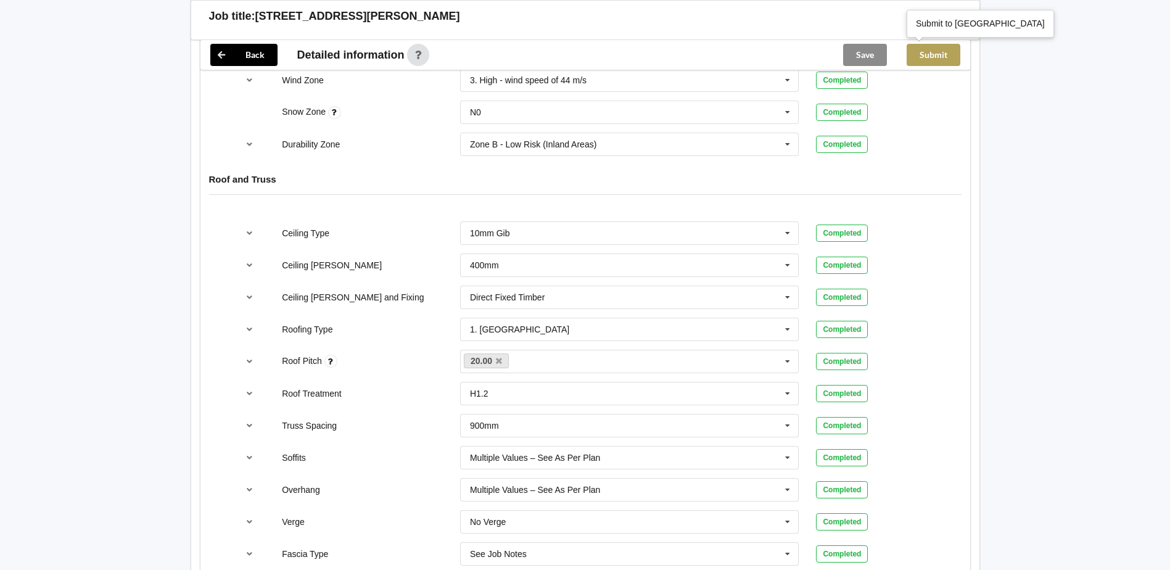
click at [941, 55] on button "Submit" at bounding box center [934, 55] width 54 height 22
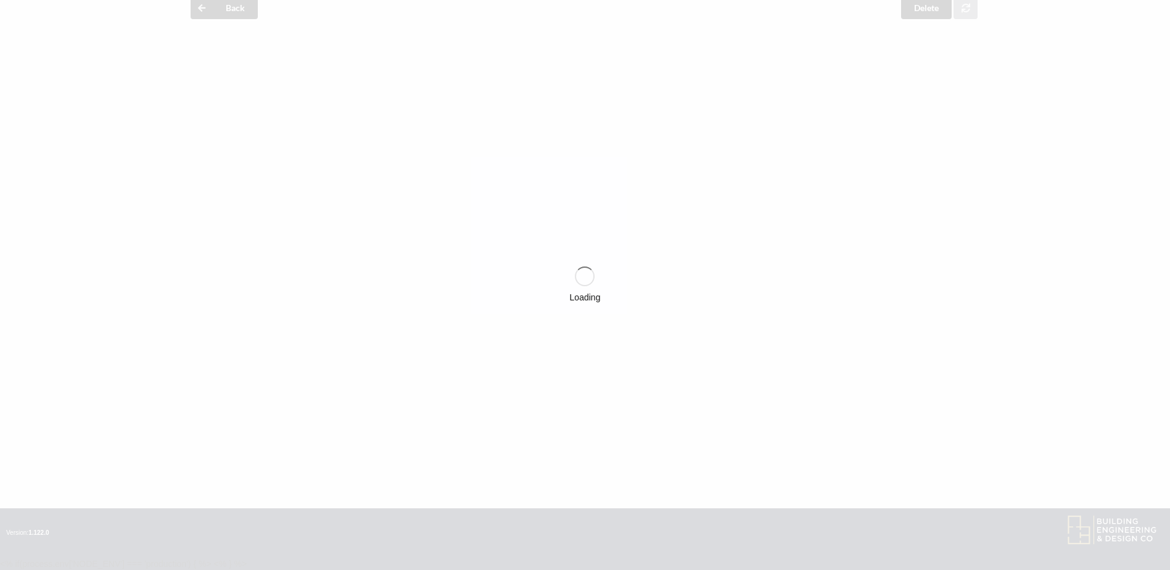
scroll to position [584, 0]
